Goal: Find specific page/section: Find specific page/section

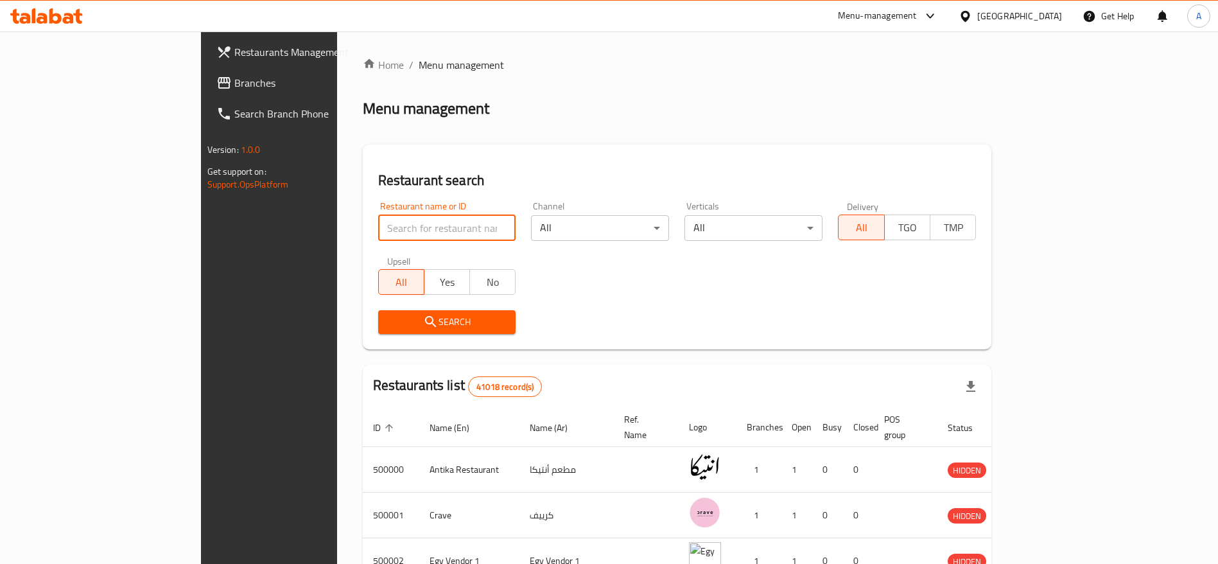
click at [378, 227] on input "search" at bounding box center [447, 228] width 138 height 26
paste input "697684"
type input "697684"
click button "Search" at bounding box center [447, 322] width 138 height 24
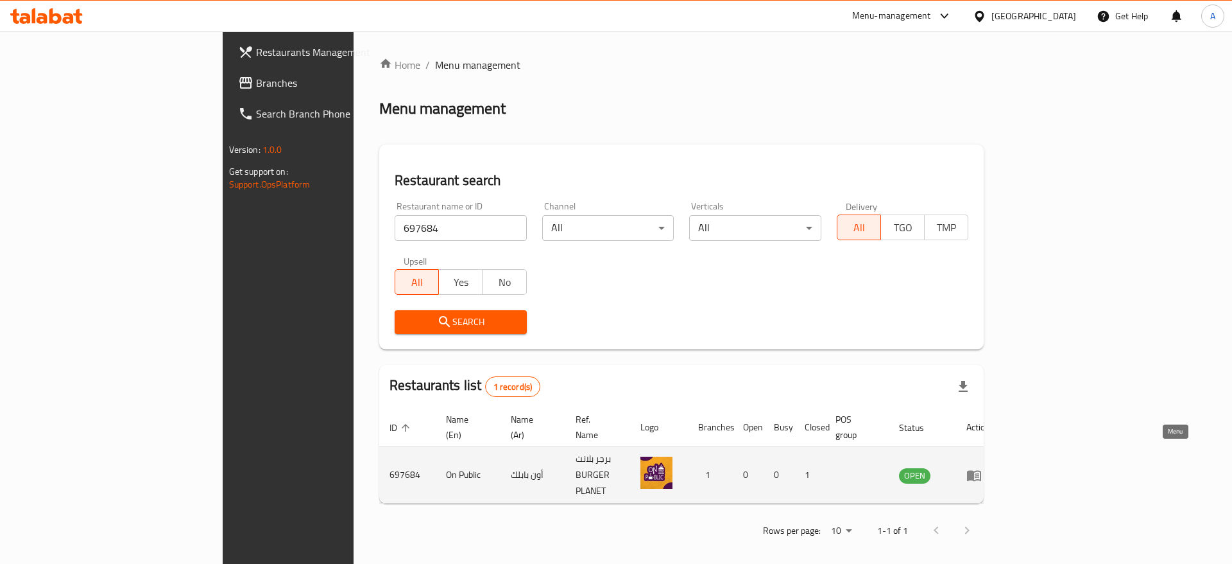
click at [981, 470] on icon "enhanced table" at bounding box center [974, 475] width 14 height 11
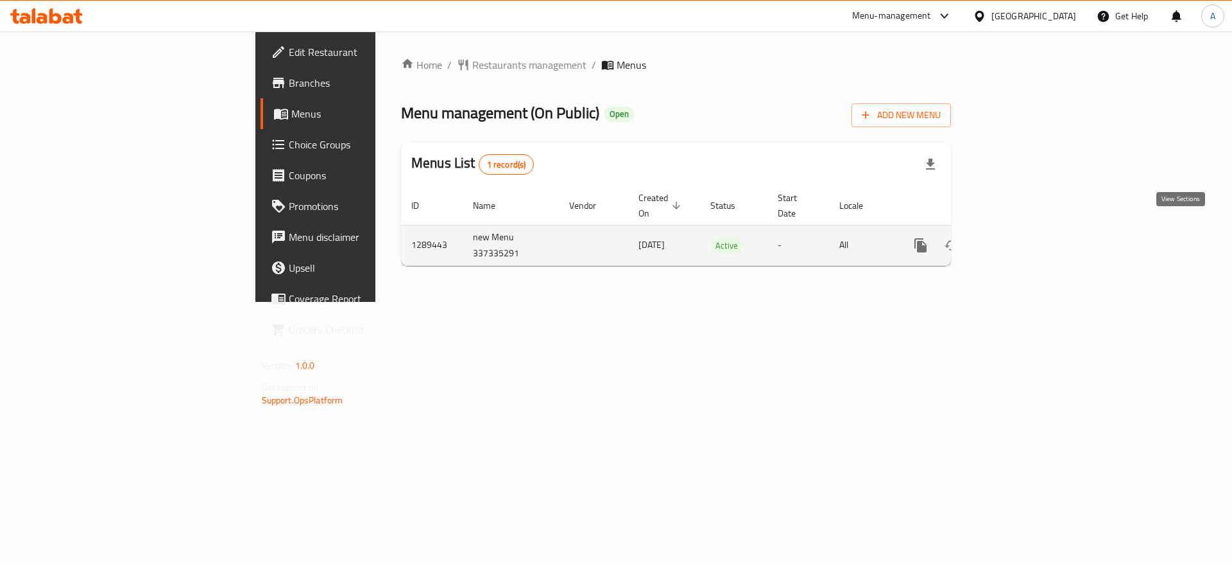
click at [1021, 237] on icon "enhanced table" at bounding box center [1013, 244] width 15 height 15
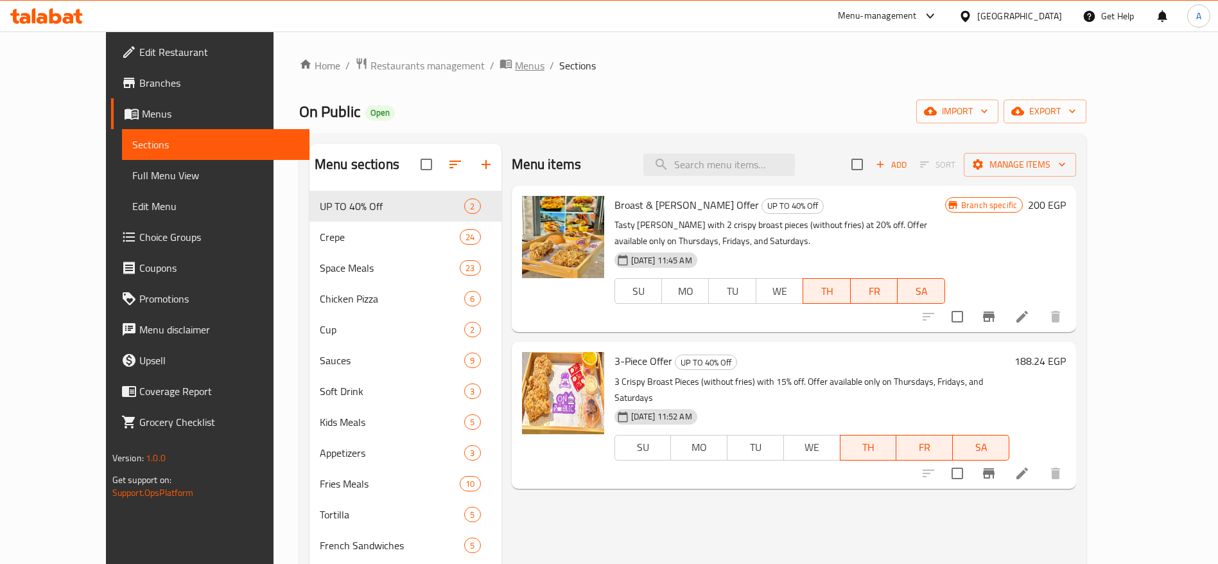
click at [515, 60] on span "Menus" at bounding box center [530, 65] width 30 height 15
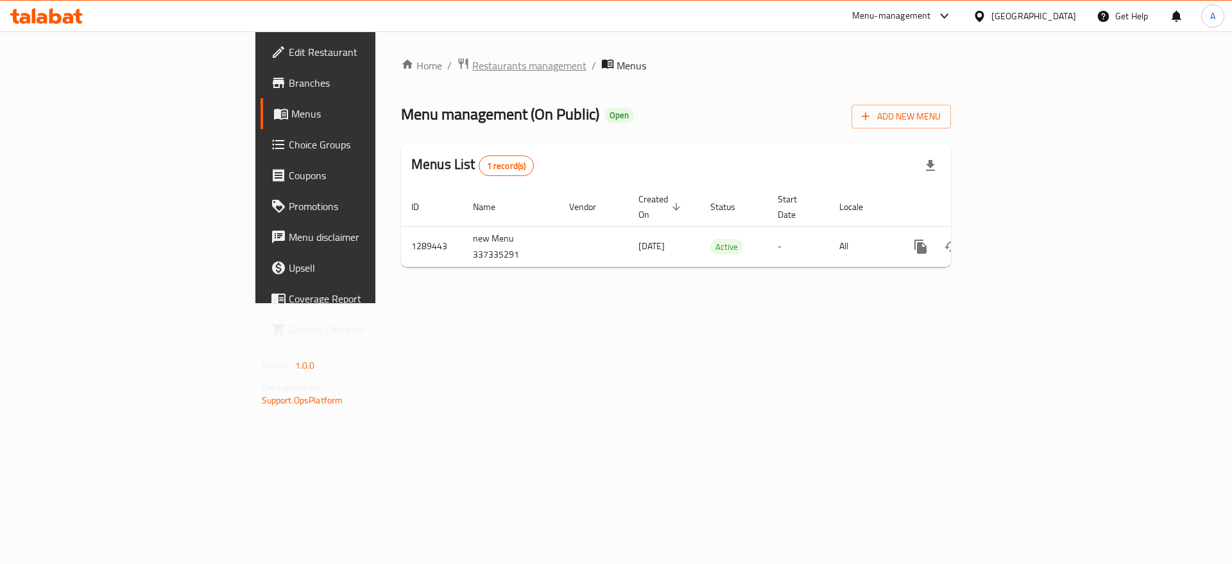
click at [472, 59] on span "Restaurants management" at bounding box center [529, 65] width 114 height 15
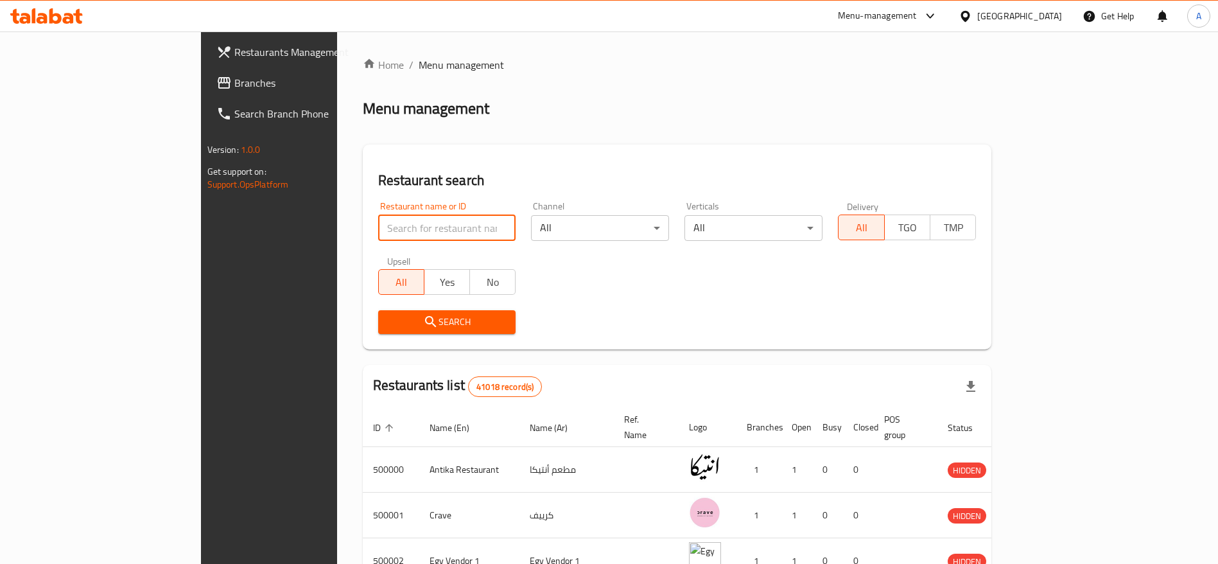
click at [378, 224] on input "search" at bounding box center [447, 228] width 138 height 26
paste input "697710"
type input "697710"
click button "Search" at bounding box center [447, 322] width 138 height 24
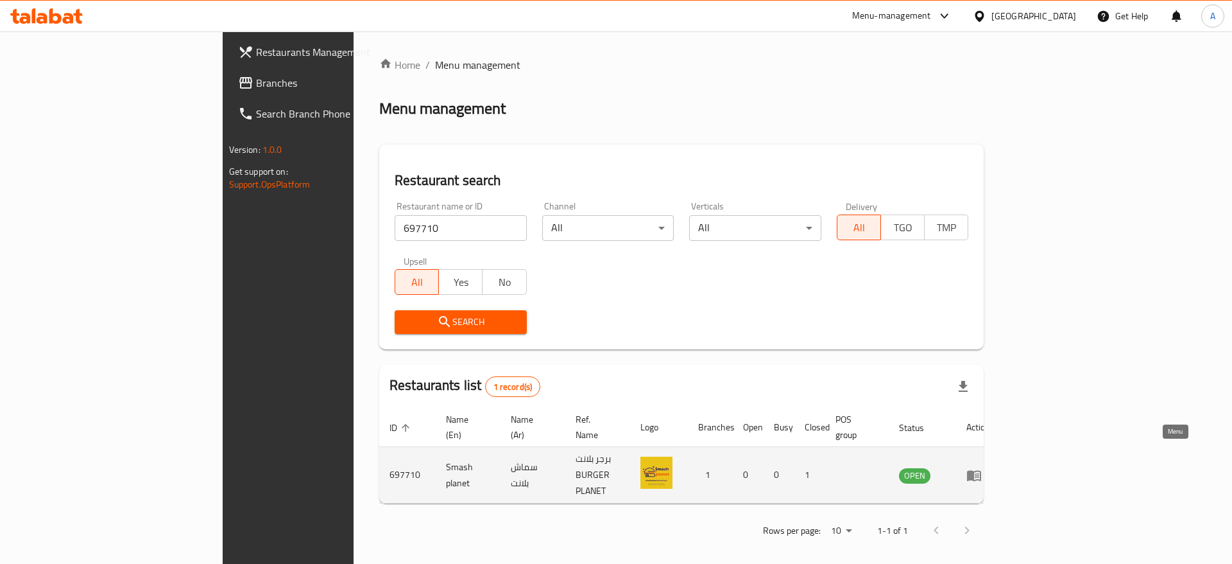
click at [982, 467] on icon "enhanced table" at bounding box center [974, 474] width 15 height 15
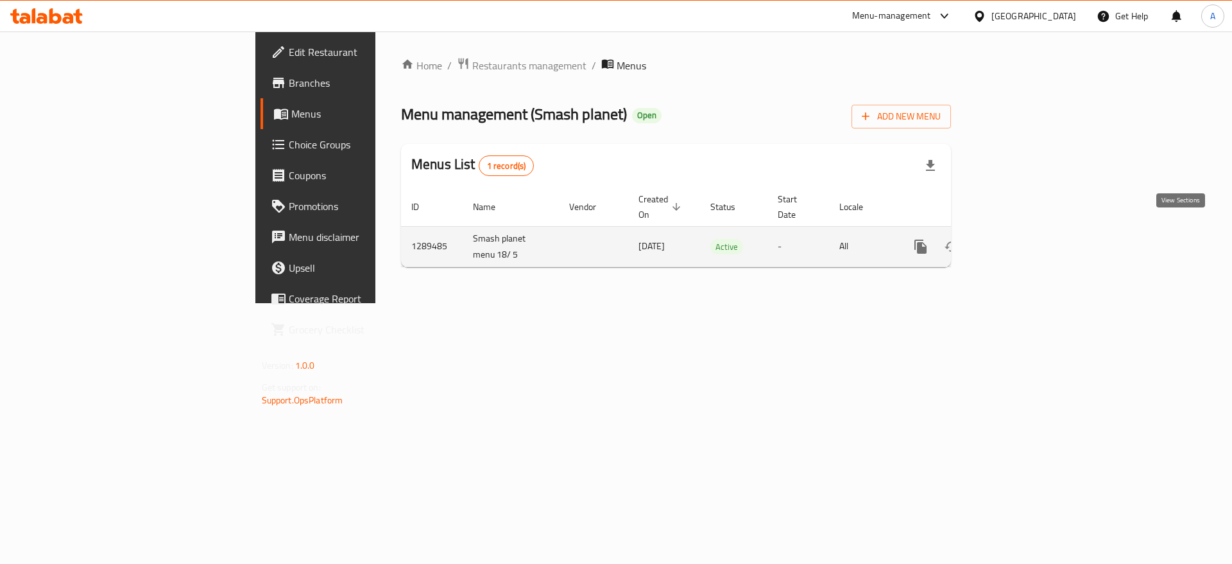
click at [1019, 241] on icon "enhanced table" at bounding box center [1014, 247] width 12 height 12
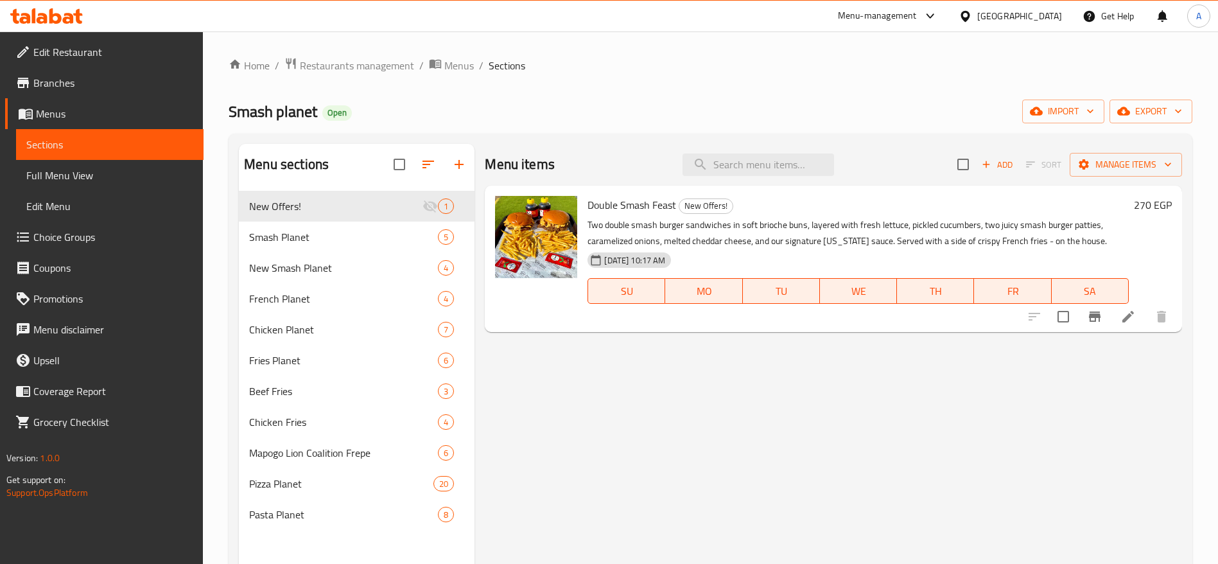
click at [71, 19] on icon at bounding box center [68, 18] width 11 height 11
